Goal: Information Seeking & Learning: Find specific fact

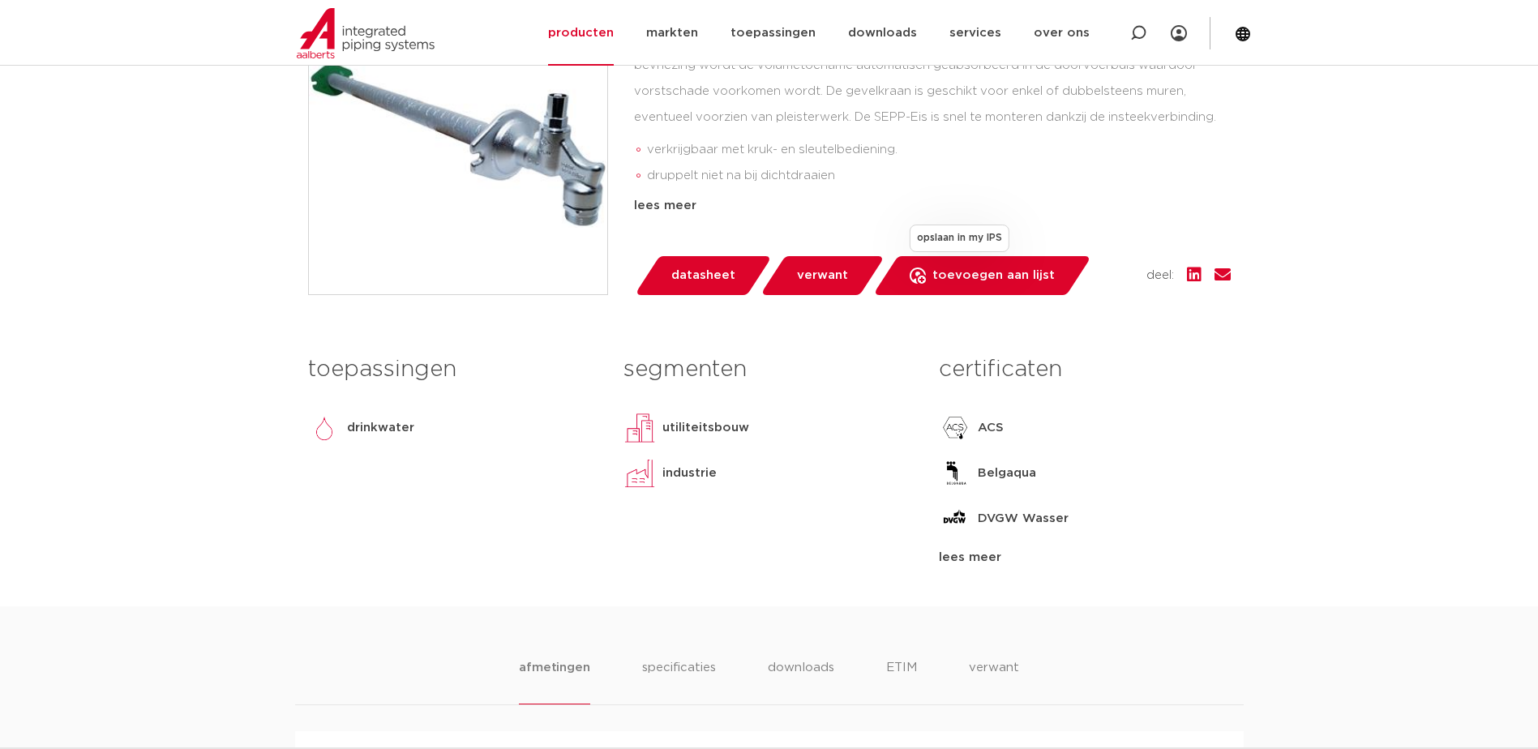
click at [984, 269] on span "toevoegen aan lijst" at bounding box center [994, 276] width 122 height 26
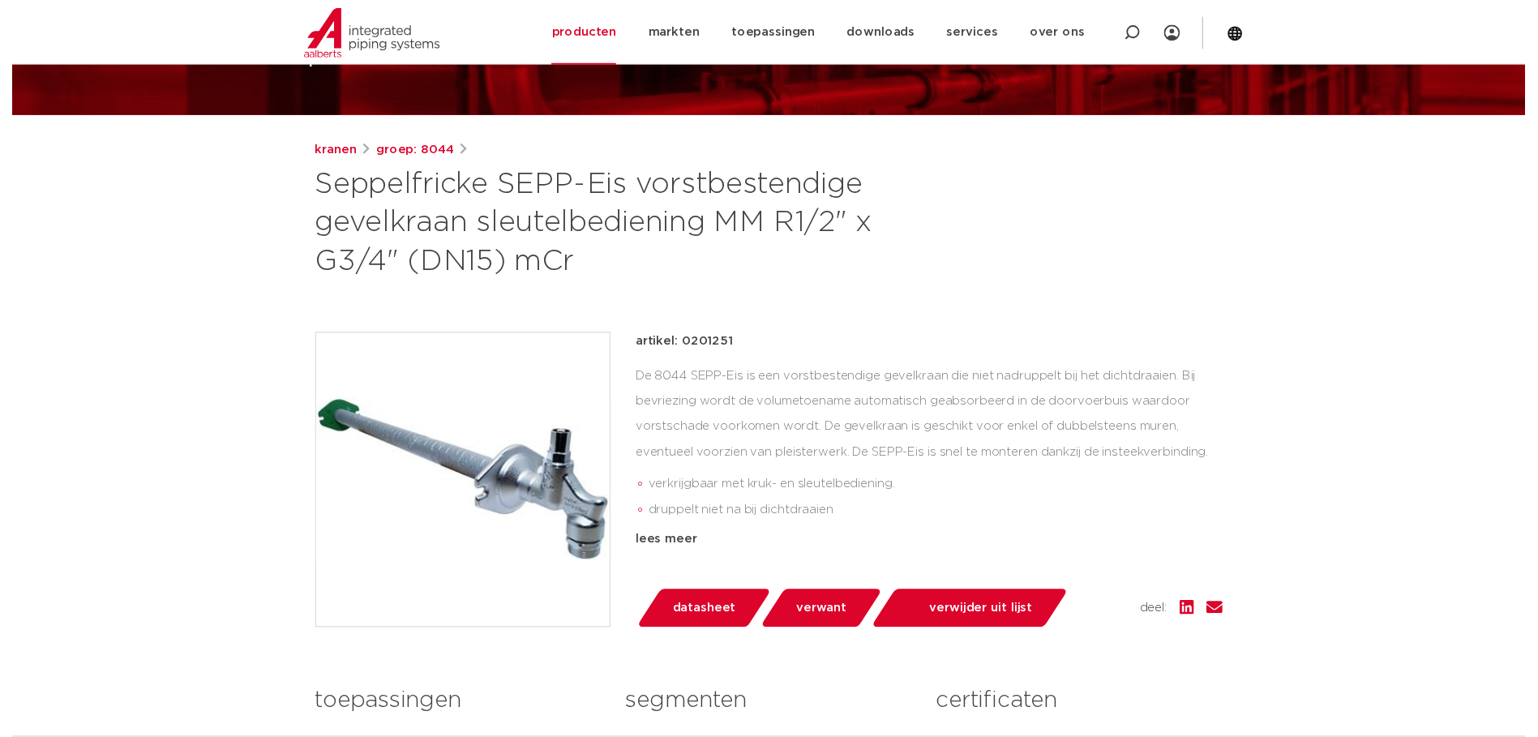
scroll to position [139, 0]
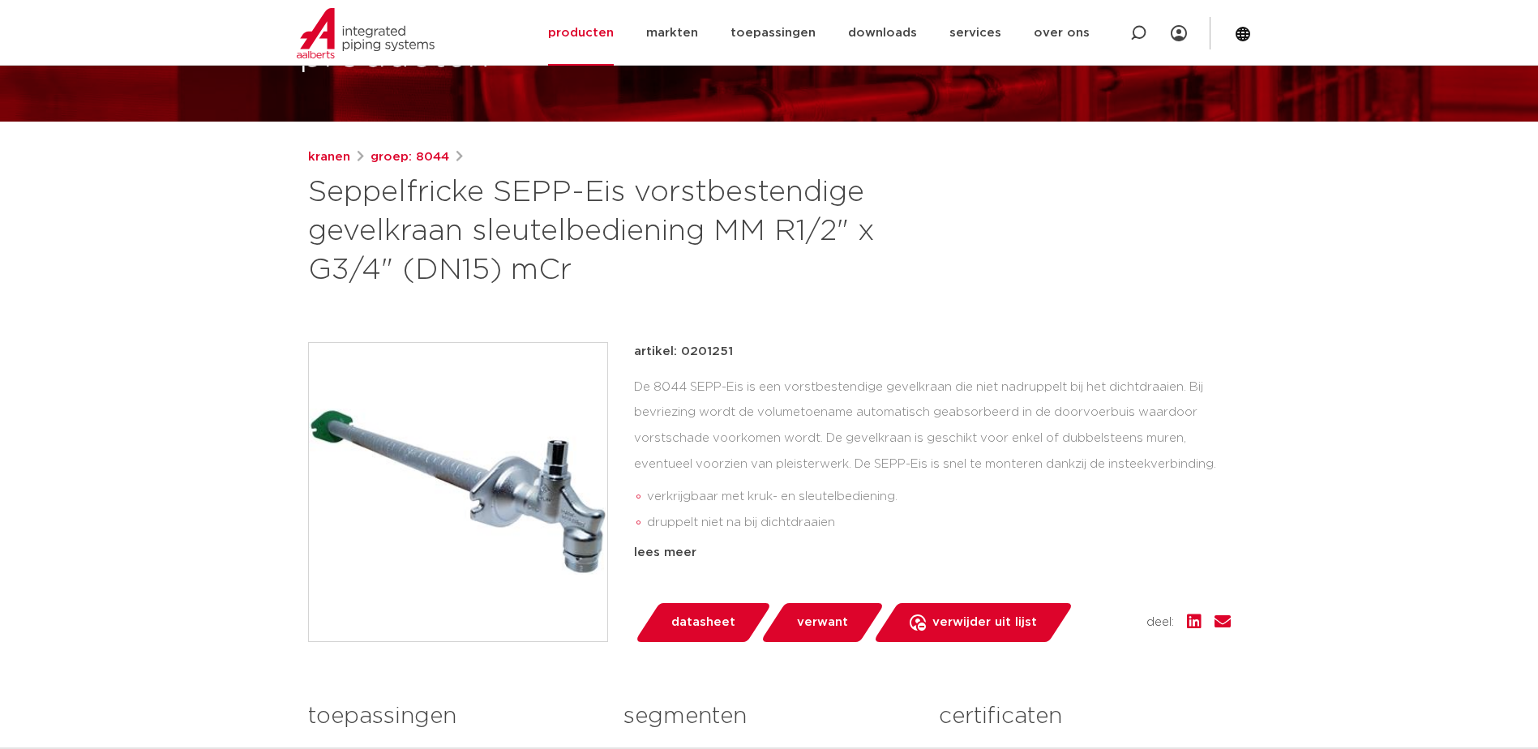
click at [698, 616] on span "datasheet" at bounding box center [703, 623] width 64 height 26
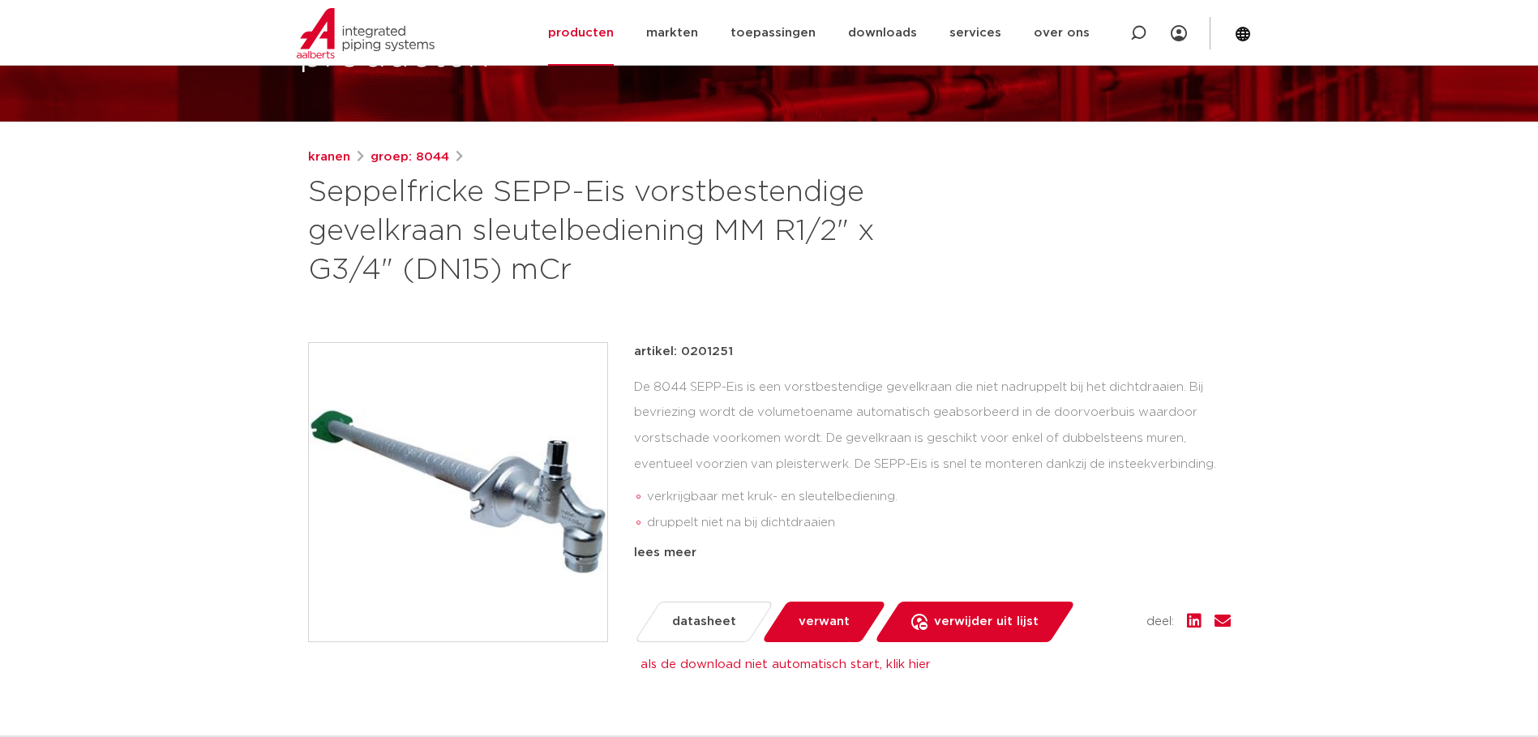
click at [819, 620] on span "verwant" at bounding box center [824, 622] width 51 height 26
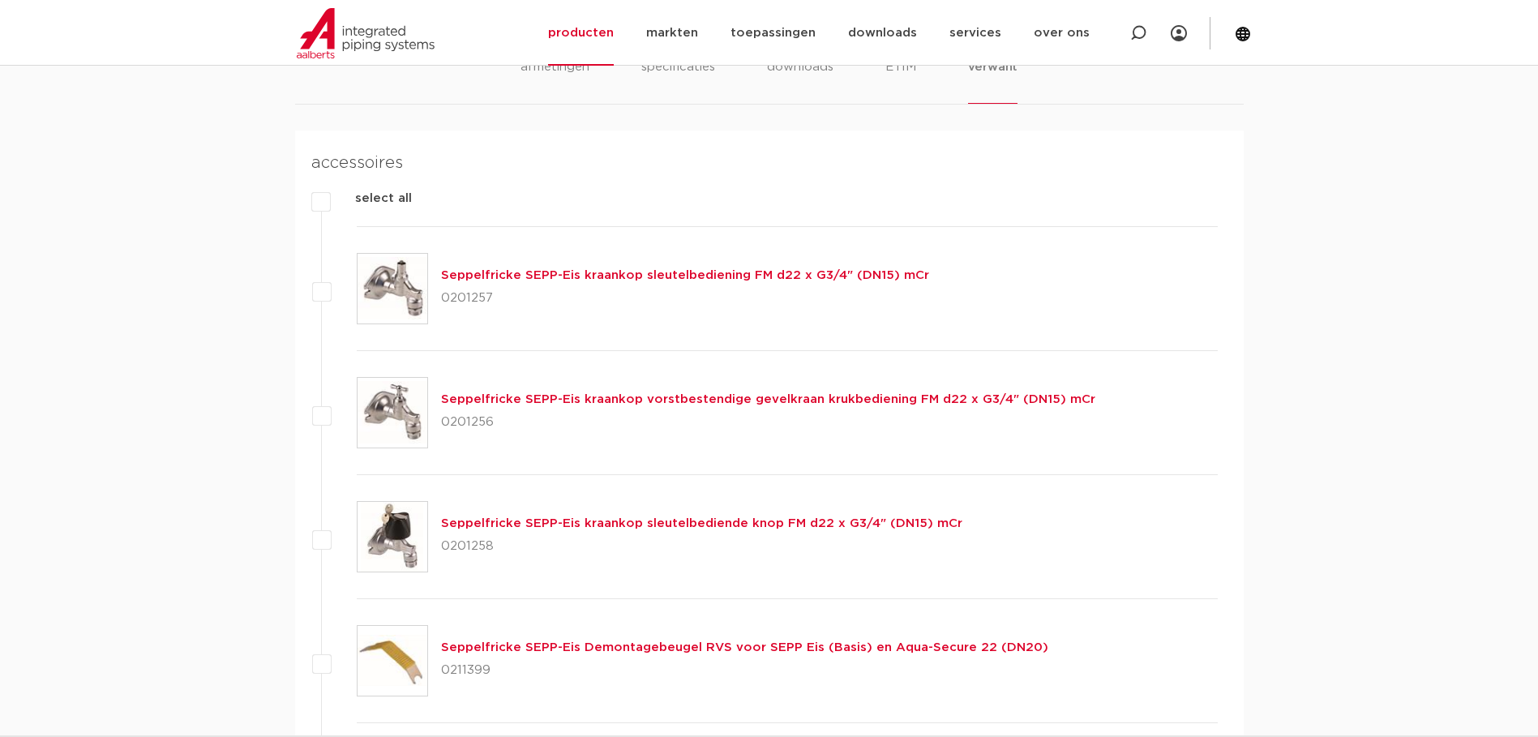
scroll to position [1126, 0]
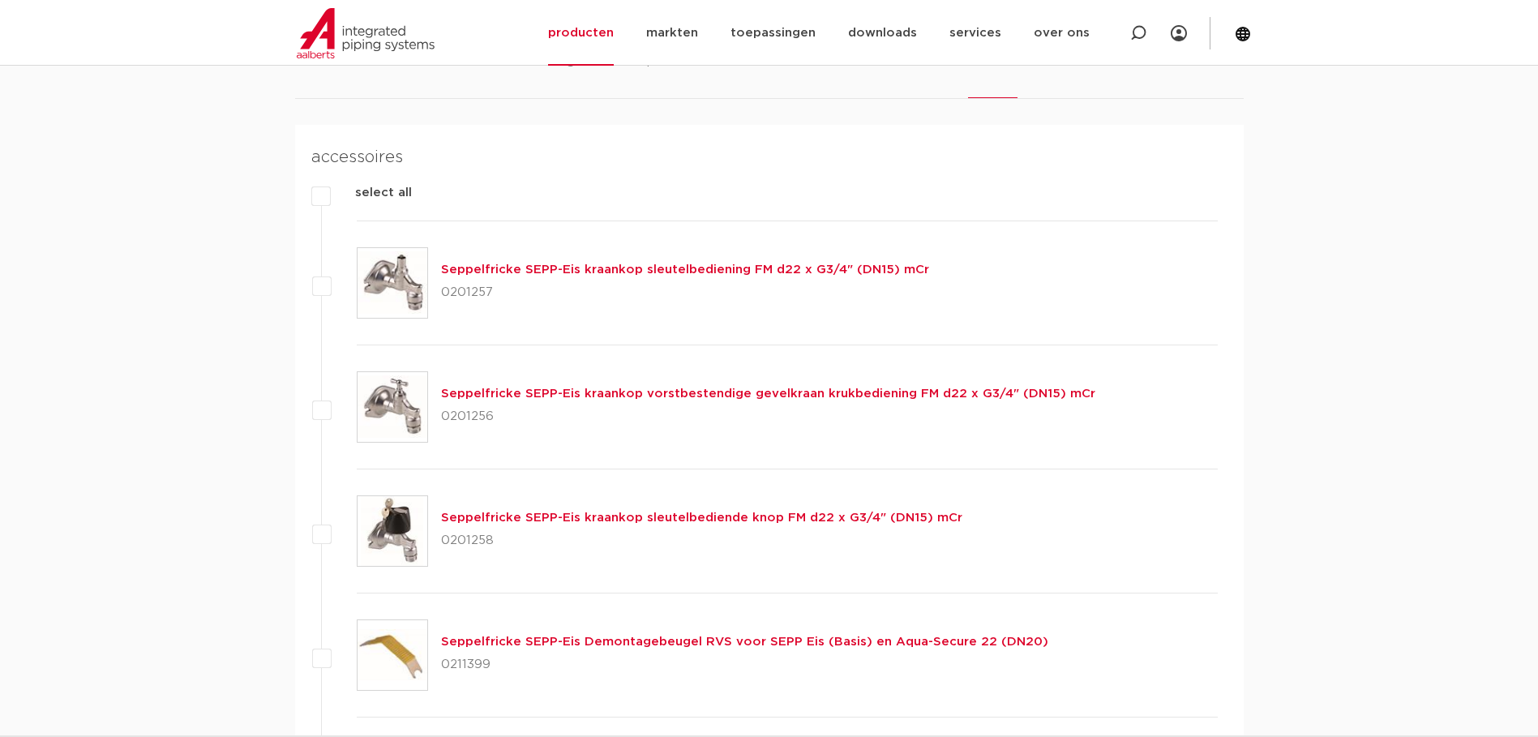
click at [710, 268] on link "Seppelfricke SEPP-Eis kraankop sleutelbediening FM d22 x G3/4" (DN15) mCr" at bounding box center [685, 270] width 488 height 12
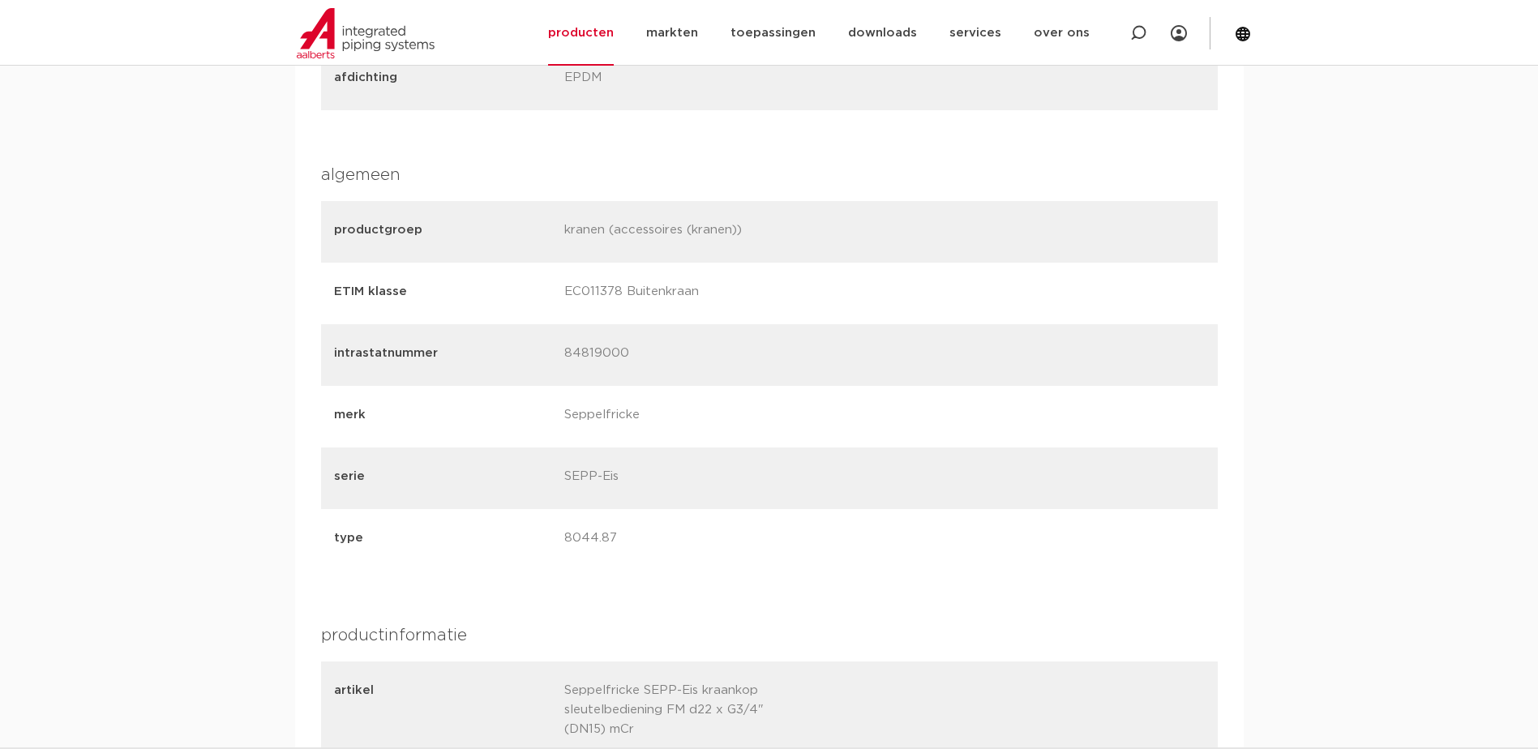
scroll to position [1622, 0]
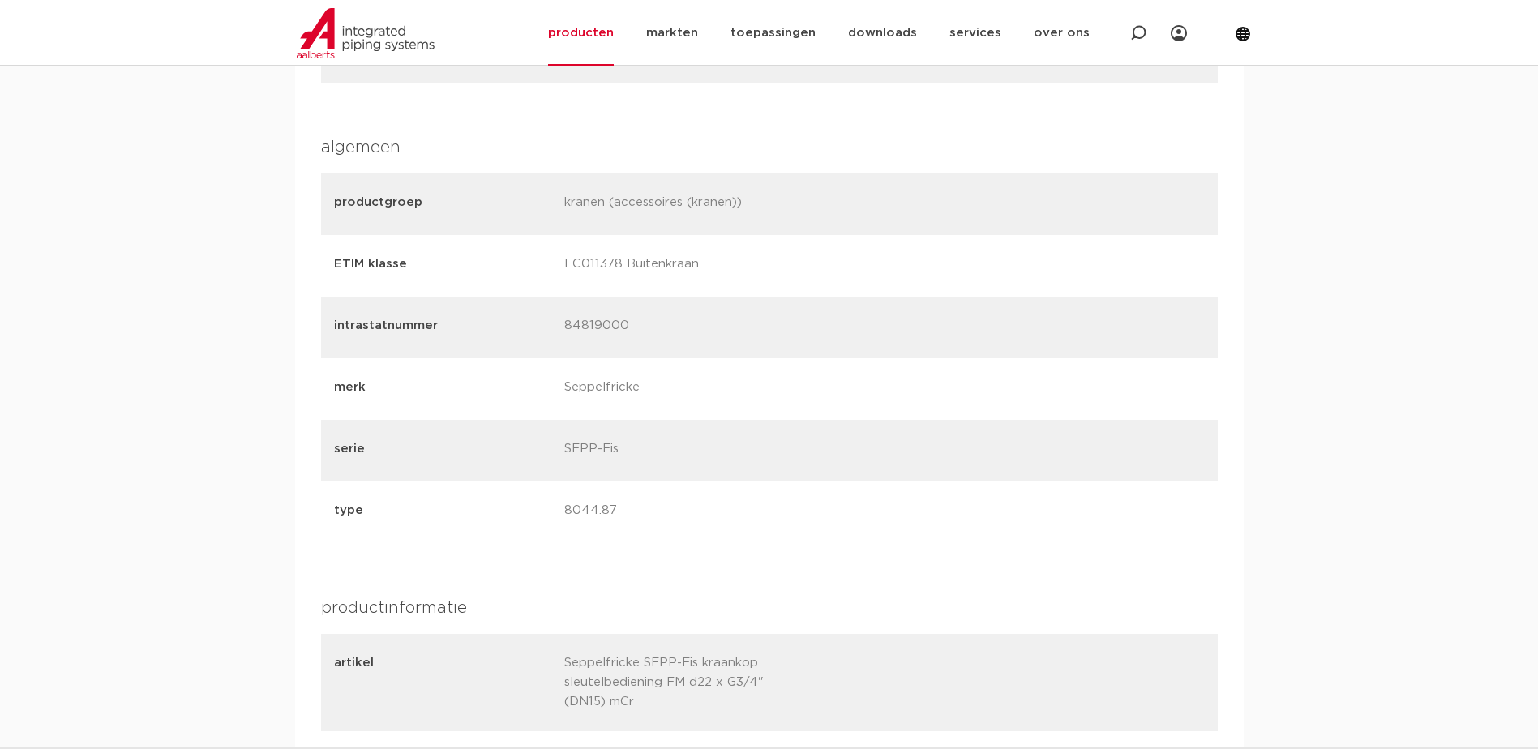
drag, startPoint x: 561, startPoint y: 508, endPoint x: 617, endPoint y: 510, distance: 56.0
click at [617, 510] on div "type 8044.87" at bounding box center [769, 513] width 897 height 62
drag, startPoint x: 617, startPoint y: 510, endPoint x: 586, endPoint y: 509, distance: 31.6
copy p "8044.87"
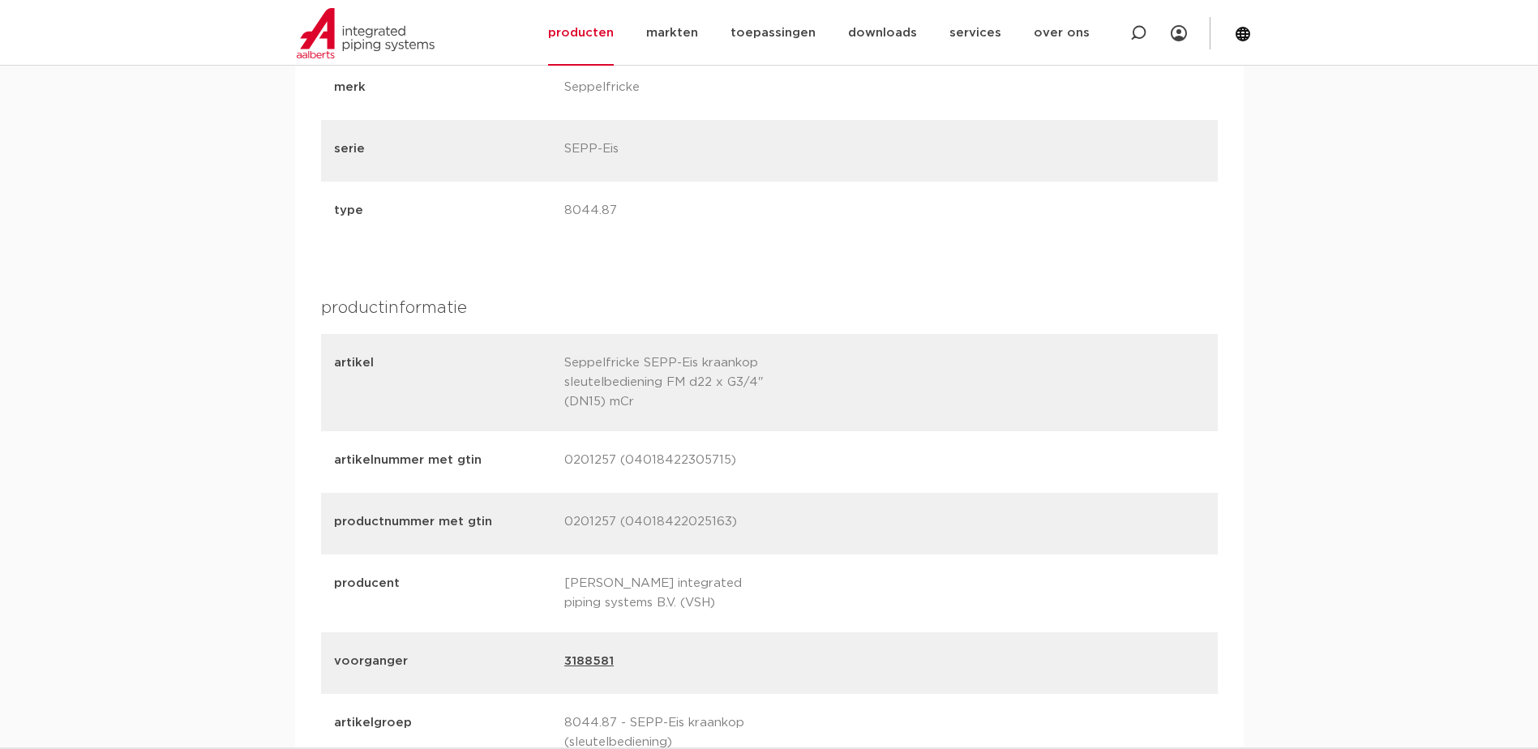
scroll to position [1946, 0]
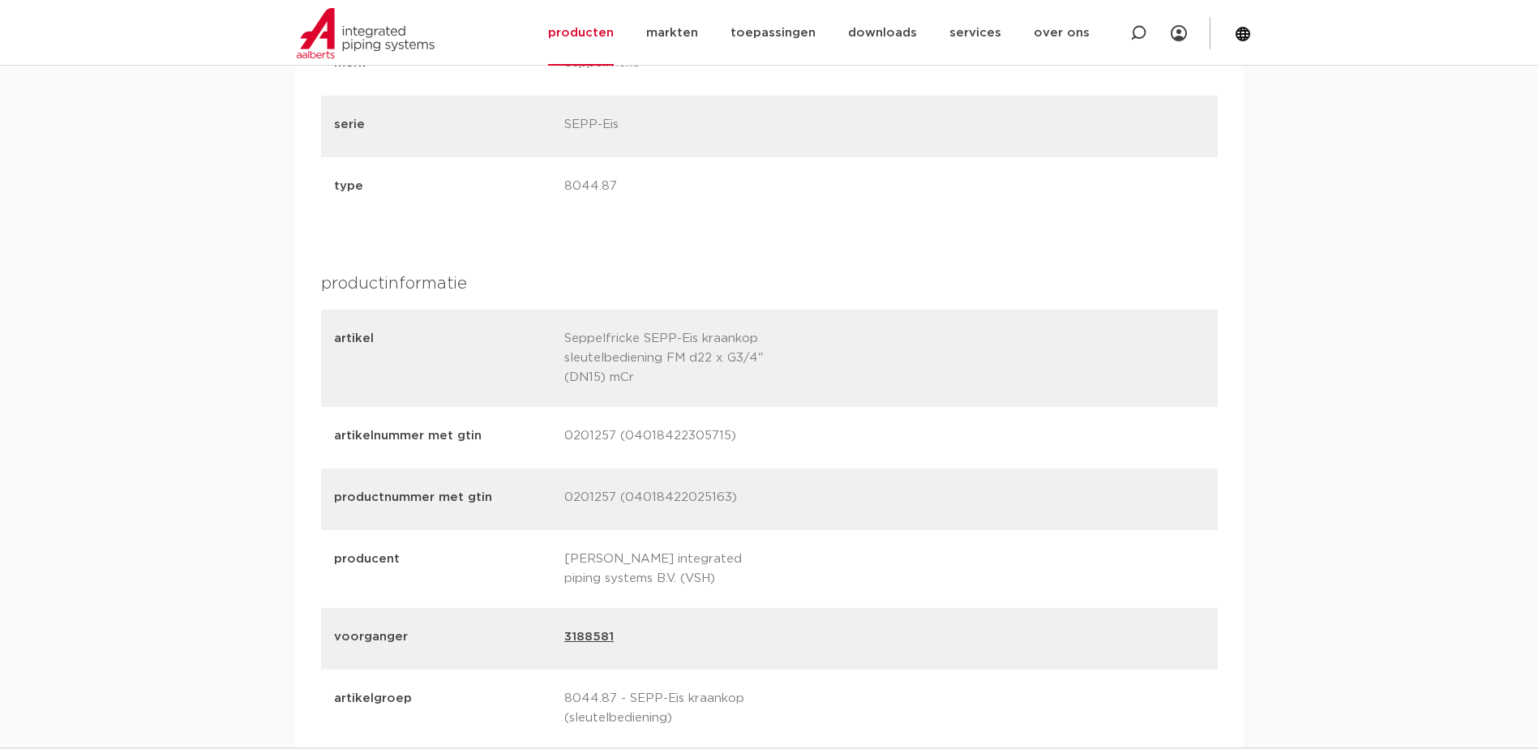
drag, startPoint x: 583, startPoint y: 633, endPoint x: 903, endPoint y: 599, distance: 321.3
click at [903, 599] on div "producent Aalberts integrated piping systems B.V. (VSH)" at bounding box center [769, 569] width 897 height 78
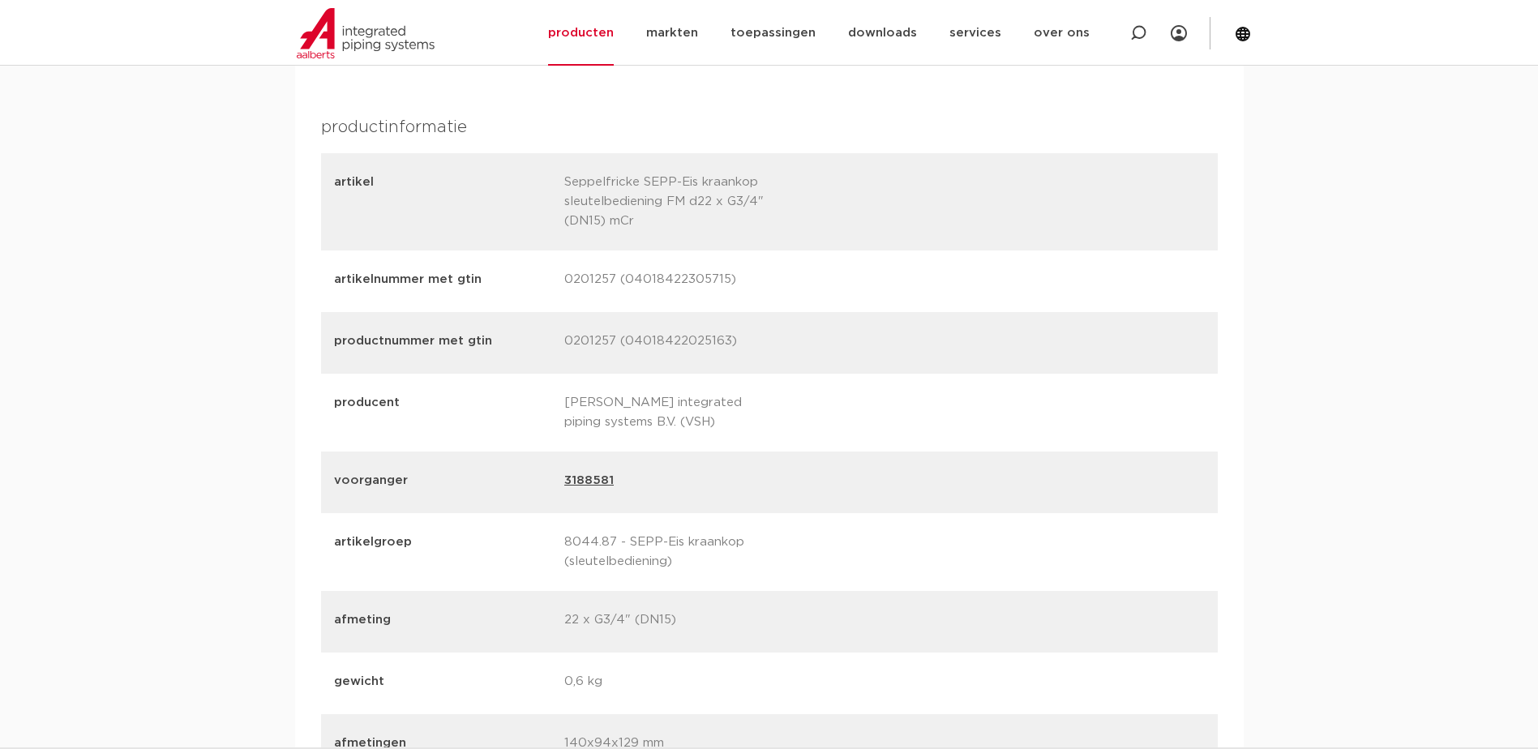
scroll to position [2109, 0]
drag, startPoint x: 560, startPoint y: 274, endPoint x: 612, endPoint y: 270, distance: 52.9
click at [612, 270] on div "artikelnummer met gtin 0201257 (04018422305715)" at bounding box center [769, 276] width 897 height 62
drag, startPoint x: 612, startPoint y: 270, endPoint x: 603, endPoint y: 273, distance: 9.5
copy p "0201257"
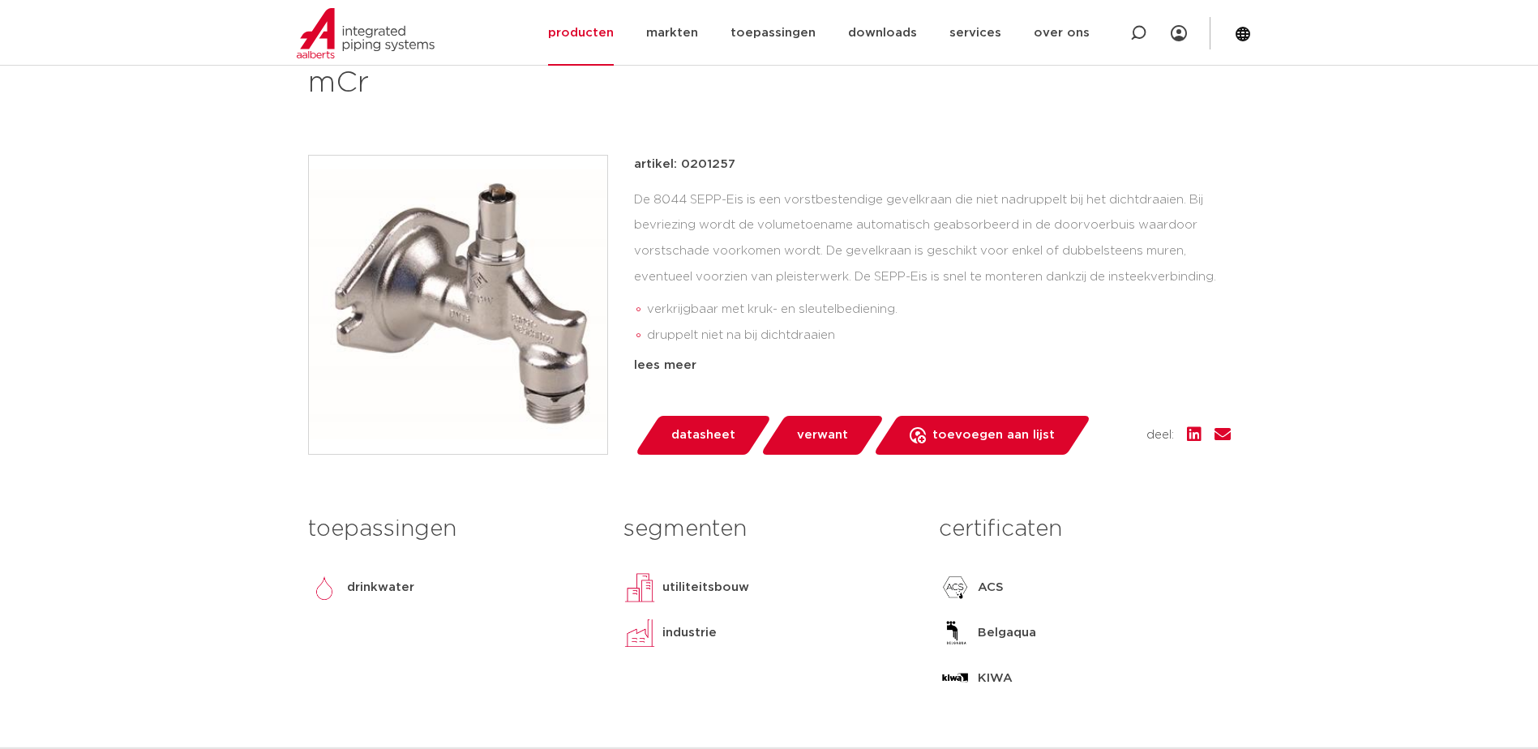
scroll to position [324, 0]
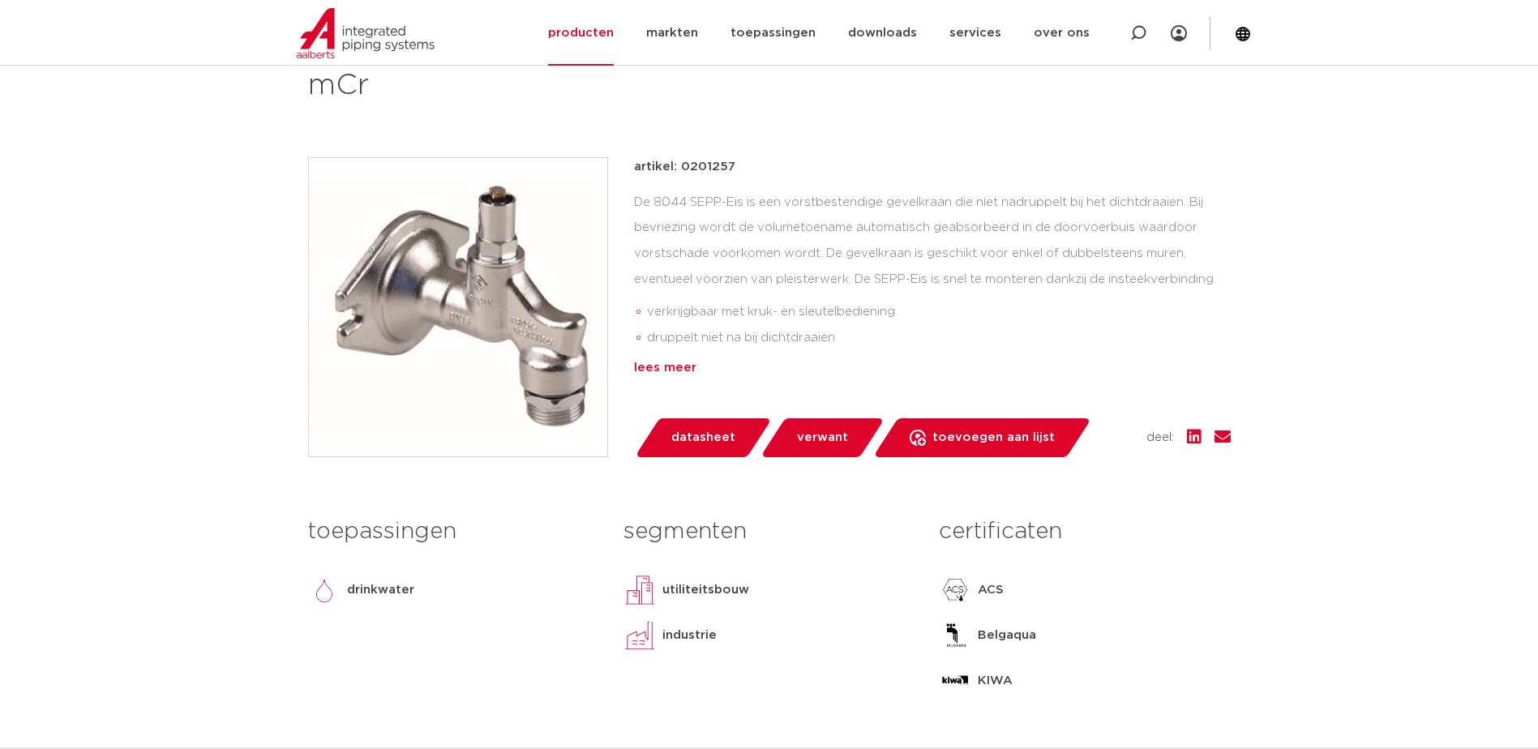
click at [672, 364] on div "lees meer" at bounding box center [932, 367] width 597 height 19
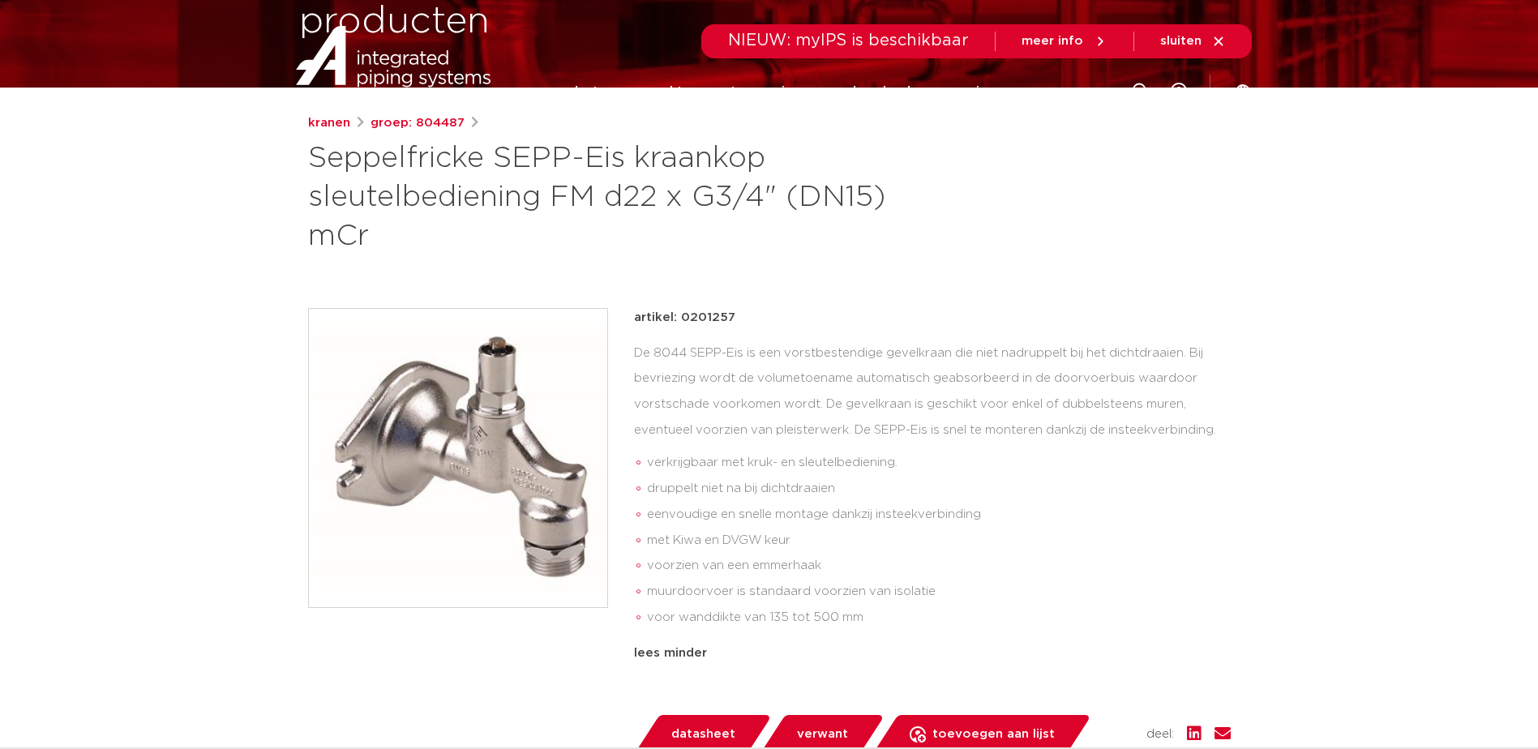
scroll to position [0, 0]
